Goal: Task Accomplishment & Management: Complete application form

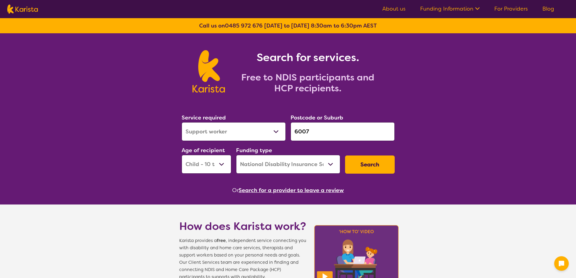
select select "Support worker"
select select "CH"
select select "NDIS"
click at [232, 121] on div "Service required Allied Health Assistant Assessment ([MEDICAL_DATA] or [MEDICAL…" at bounding box center [233, 127] width 104 height 28
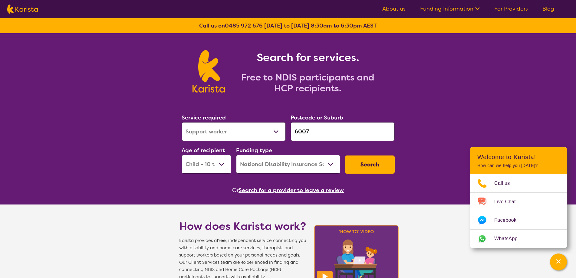
click at [220, 129] on select "Allied Health Assistant Assessment ([MEDICAL_DATA] or [MEDICAL_DATA]) Behaviour…" at bounding box center [233, 131] width 104 height 19
select select "[MEDICAL_DATA]"
click at [181, 122] on select "Allied Health Assistant Assessment ([MEDICAL_DATA] or [MEDICAL_DATA]) Behaviour…" at bounding box center [233, 131] width 104 height 19
click at [383, 171] on button "Search" at bounding box center [370, 164] width 50 height 18
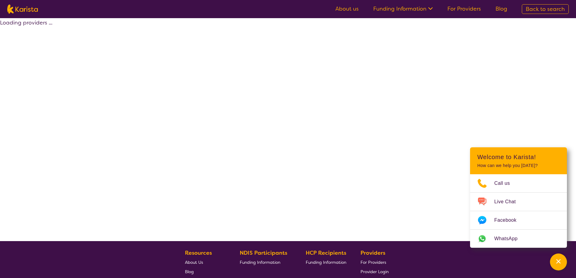
select select "by_score"
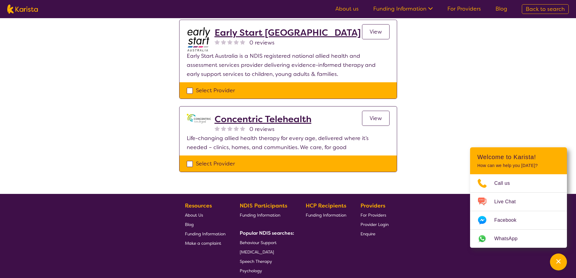
click at [192, 159] on div "Select Provider" at bounding box center [288, 163] width 203 height 9
checkbox input "true"
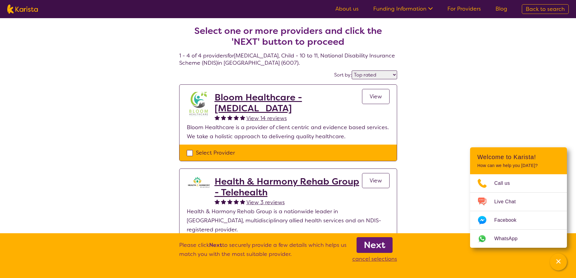
click at [375, 243] on b "Next" at bounding box center [374, 245] width 21 height 12
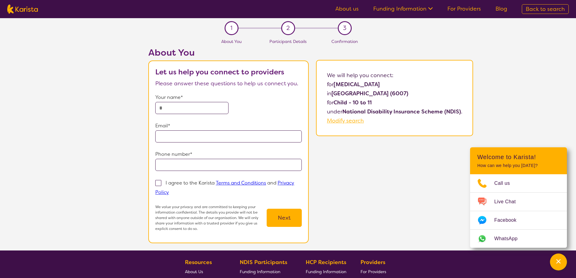
click at [175, 113] on input "text" at bounding box center [191, 108] width 73 height 12
type input "**********"
click at [172, 136] on input "email" at bounding box center [228, 136] width 146 height 12
type input "**********"
click at [119, 130] on div "**********" at bounding box center [310, 148] width 530 height 203
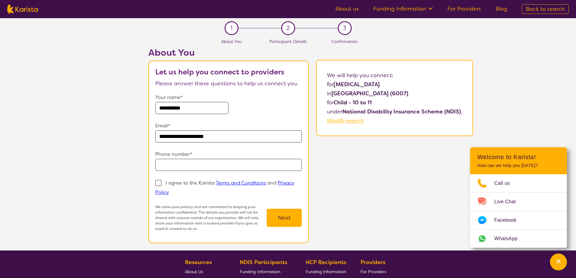
click at [183, 166] on input "tel" at bounding box center [228, 165] width 146 height 12
type input "**********"
click at [163, 184] on label "I agree to the Karista Terms and Conditions and Privacy Policy" at bounding box center [224, 187] width 139 height 17
click at [169, 190] on input "I agree to the Karista Terms and Conditions and Privacy Policy" at bounding box center [171, 192] width 4 height 4
checkbox input "true"
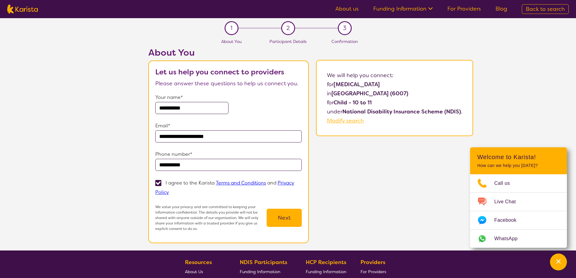
click at [294, 224] on button "Next" at bounding box center [283, 218] width 35 height 18
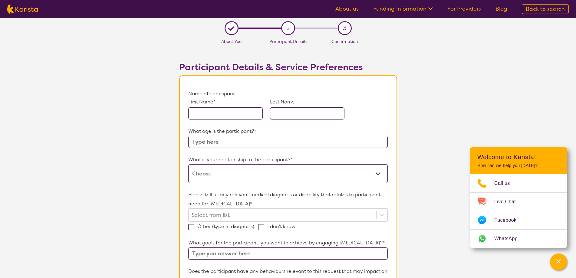
click at [214, 113] on input "text" at bounding box center [225, 113] width 74 height 12
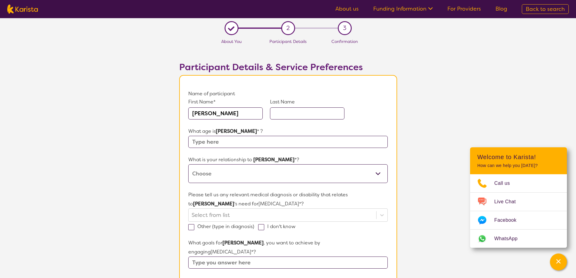
type input "[PERSON_NAME]"
type input "TEST"
click at [200, 146] on input "text" at bounding box center [287, 142] width 199 height 12
type input "14"
click at [222, 166] on select "This request is for myself I am their parent I am their child I am their spouse…" at bounding box center [287, 173] width 199 height 19
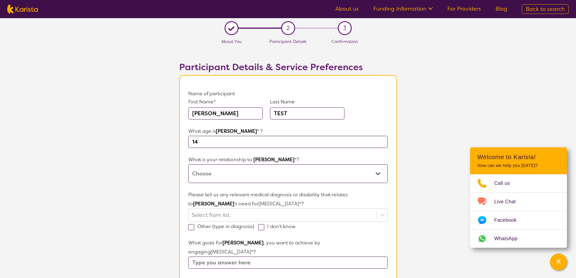
select select "I am their parent"
click at [188, 164] on select "This request is for myself I am their parent I am their child I am their spouse…" at bounding box center [287, 173] width 199 height 19
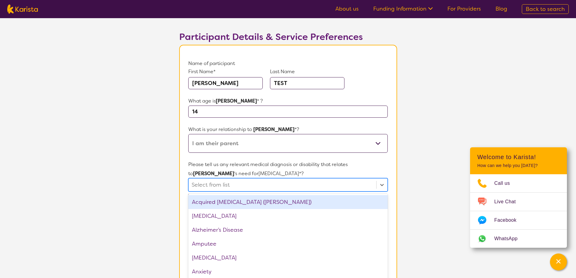
click at [232, 188] on div "option Acquired [MEDICAL_DATA] (ABI) focused, 1 of 75. 75 results available. Us…" at bounding box center [287, 184] width 199 height 13
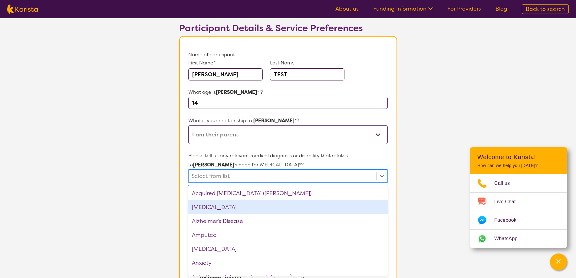
click at [211, 206] on div "[MEDICAL_DATA]" at bounding box center [287, 207] width 199 height 14
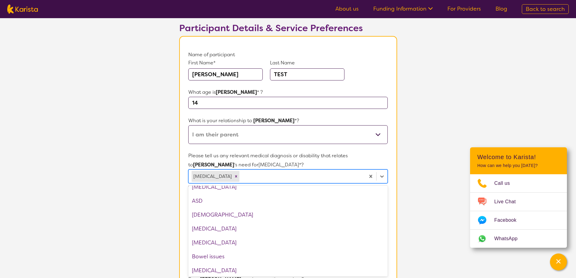
scroll to position [91, 0]
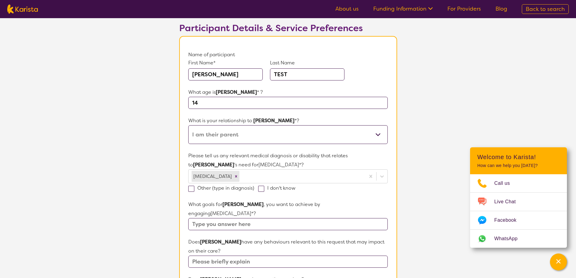
click at [157, 182] on section "L About You 2 Participant Details 3 Confirmation Participant Details & Service …" at bounding box center [288, 250] width 576 height 543
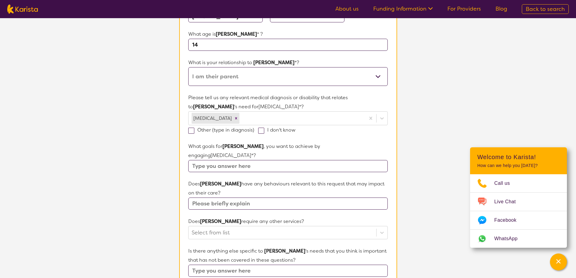
scroll to position [100, 0]
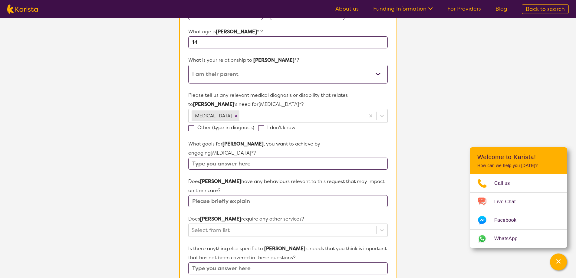
click at [222, 158] on input "text" at bounding box center [287, 164] width 199 height 12
click at [234, 116] on icon "Remove ADHD" at bounding box center [236, 116] width 4 height 4
type input "TEST"
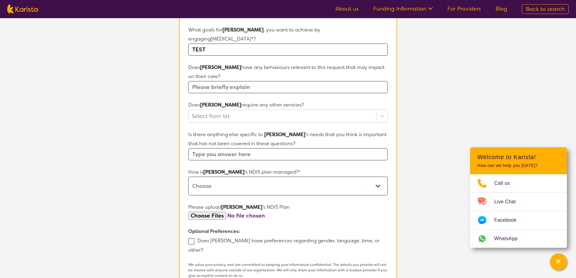
scroll to position [281, 0]
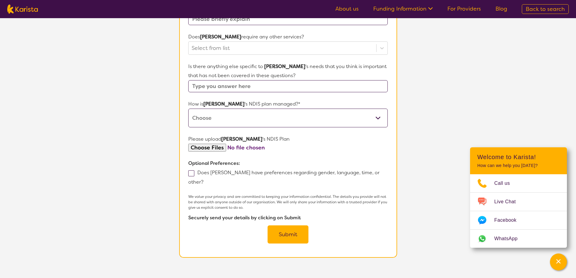
click at [286, 225] on button "Submit" at bounding box center [287, 234] width 41 height 18
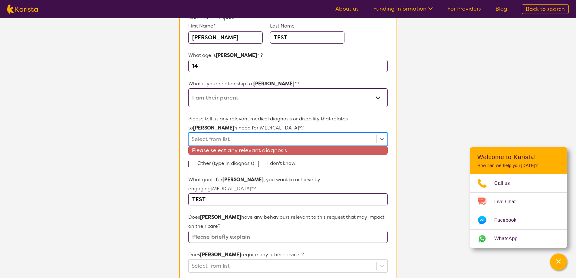
click at [203, 140] on div at bounding box center [281, 139] width 181 height 10
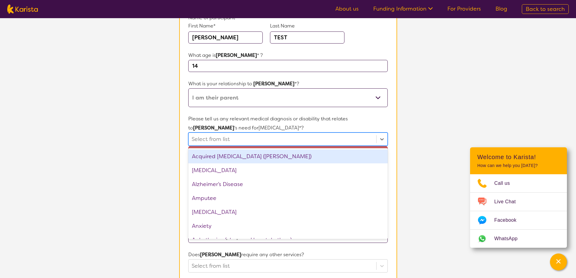
click at [222, 172] on div "[MEDICAL_DATA]" at bounding box center [287, 170] width 199 height 14
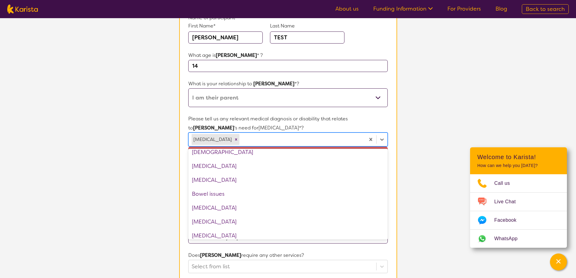
scroll to position [212, 0]
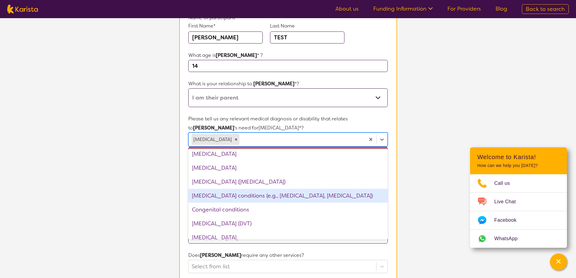
click at [407, 186] on section "L About You 2 Participant Details 3 Confirmation Participant Details & Service …" at bounding box center [288, 224] width 576 height 565
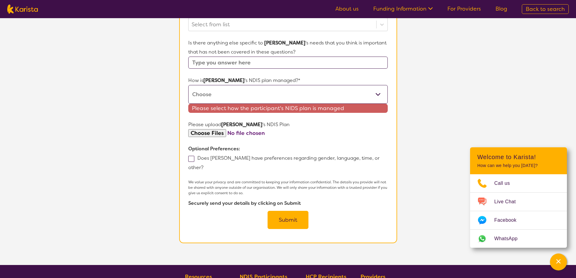
click at [278, 211] on button "Submit" at bounding box center [287, 220] width 41 height 18
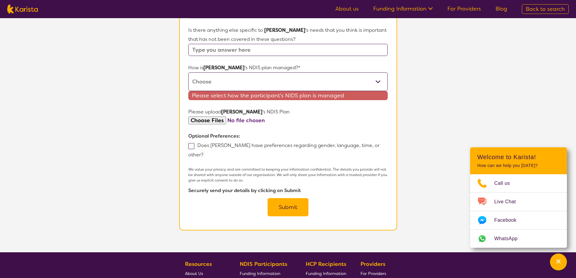
scroll to position [305, 0]
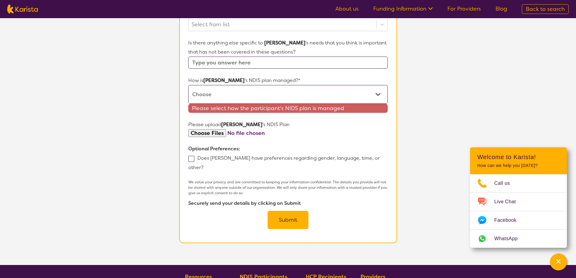
click at [229, 88] on select "Self-managed NDIS plan Managed by a registered plan management provider (not th…" at bounding box center [287, 94] width 199 height 19
select select "Self Managed"
click at [188, 85] on select "Self-managed NDIS plan Managed by a registered plan management provider (not th…" at bounding box center [287, 94] width 199 height 19
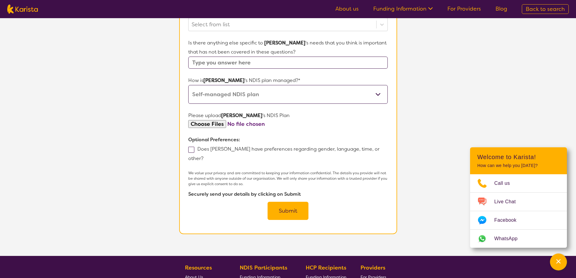
click at [293, 202] on button "Submit" at bounding box center [287, 211] width 41 height 18
